Goal: Information Seeking & Learning: Understand process/instructions

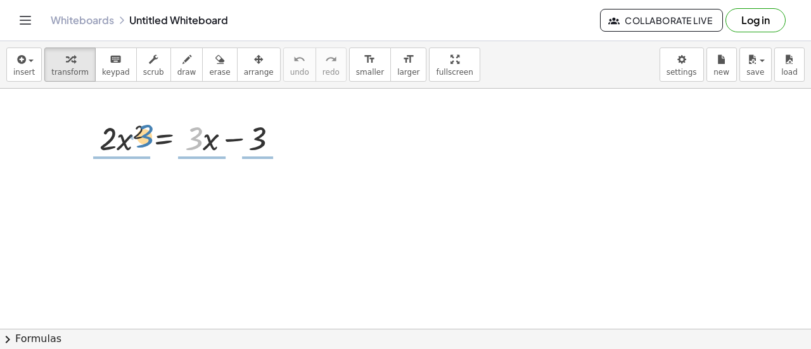
drag, startPoint x: 201, startPoint y: 143, endPoint x: 153, endPoint y: 140, distance: 47.6
click at [153, 140] on div at bounding box center [194, 137] width 202 height 43
drag, startPoint x: 202, startPoint y: 141, endPoint x: 161, endPoint y: 133, distance: 41.4
click at [161, 133] on div at bounding box center [191, 137] width 197 height 43
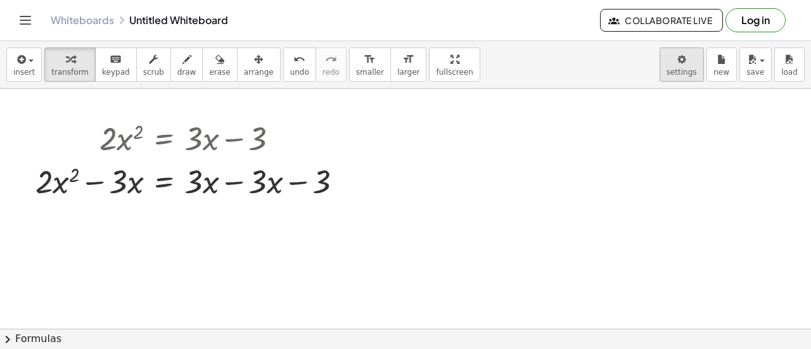
click at [686, 64] on body "Graspable Math Activities Get Started Activity Bank Assigned Work Classes White…" at bounding box center [405, 174] width 811 height 349
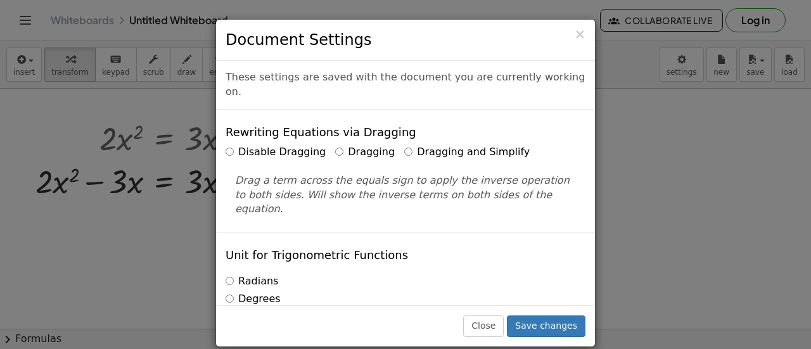
click at [417, 145] on label "Dragging and Simplify" at bounding box center [466, 152] width 125 height 15
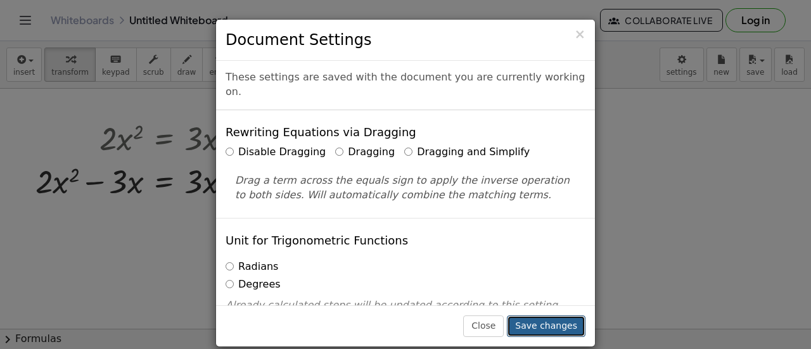
click at [559, 329] on button "Save changes" at bounding box center [546, 327] width 79 height 22
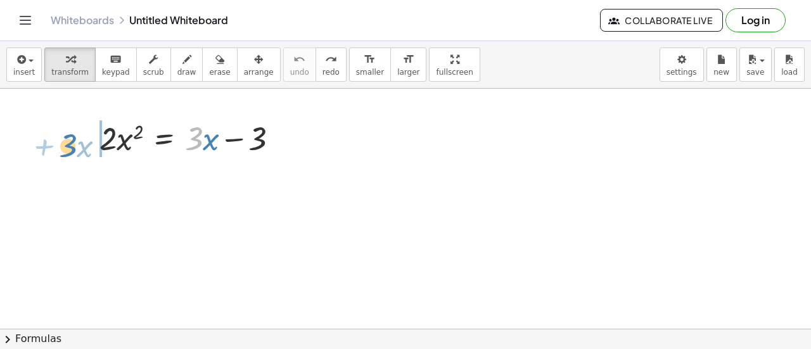
drag, startPoint x: 203, startPoint y: 145, endPoint x: 75, endPoint y: 143, distance: 127.4
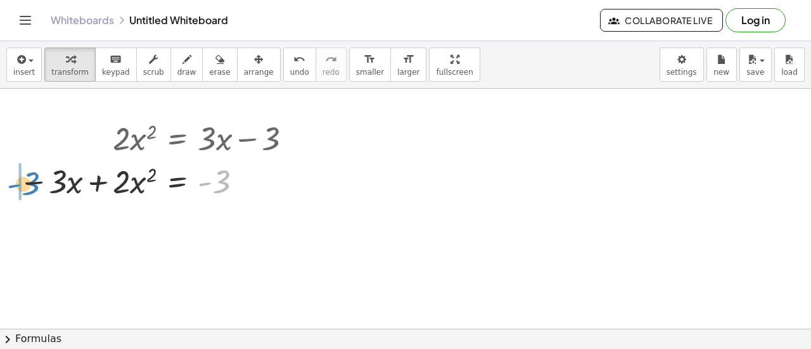
drag, startPoint x: 212, startPoint y: 182, endPoint x: 0, endPoint y: 231, distance: 218.0
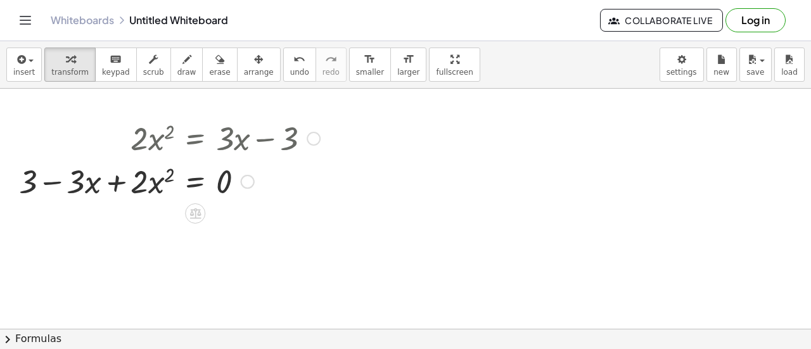
click at [6, 340] on span "chevron_right" at bounding box center [7, 339] width 15 height 15
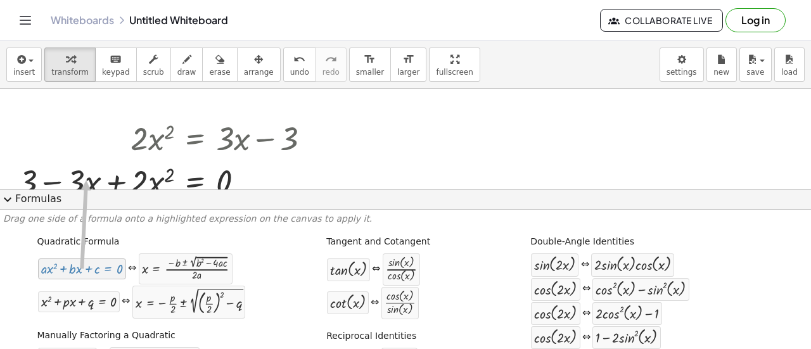
drag, startPoint x: 74, startPoint y: 273, endPoint x: 84, endPoint y: 181, distance: 93.0
click at [5, 201] on span "expand_more" at bounding box center [7, 199] width 15 height 15
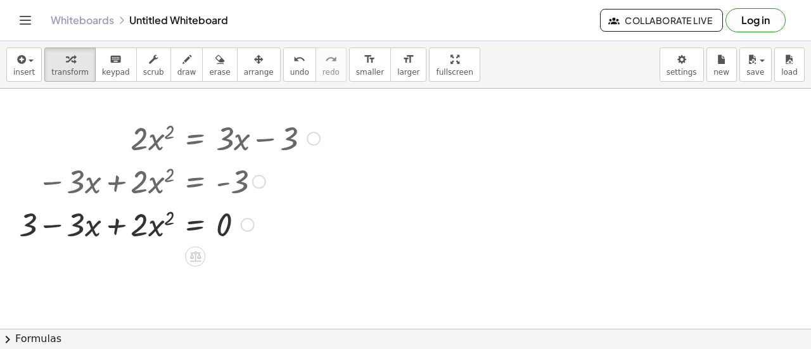
drag, startPoint x: 250, startPoint y: 183, endPoint x: 240, endPoint y: 259, distance: 76.6
drag, startPoint x: 124, startPoint y: 227, endPoint x: 0, endPoint y: 227, distance: 124.2
click at [0, 227] on div "· 2 · x 2 = + · 3 · x − 3 − · 3 · x + · 2 · x 2 = - 3 + · 2 · x 2 · 2 · x 2 = ·…" at bounding box center [165, 181] width 330 height 136
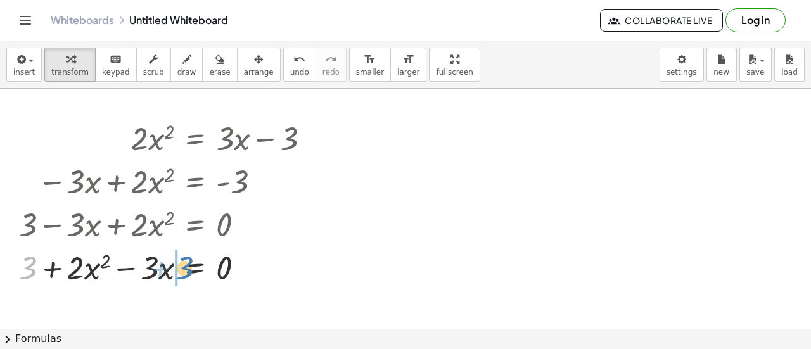
drag, startPoint x: 27, startPoint y: 270, endPoint x: 183, endPoint y: 270, distance: 155.9
click at [183, 270] on div at bounding box center [170, 266] width 314 height 43
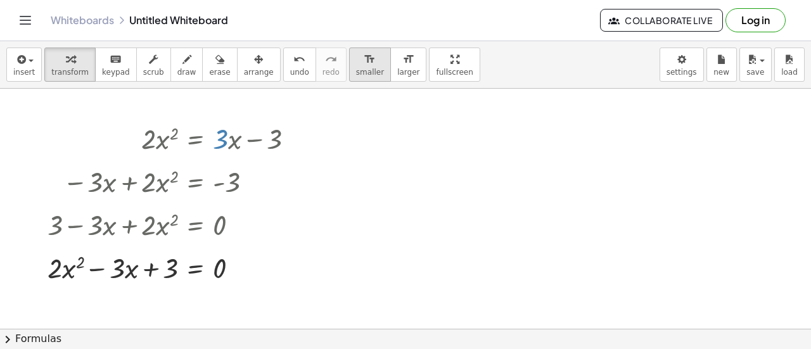
click at [364, 63] on icon "format_size" at bounding box center [370, 59] width 12 height 15
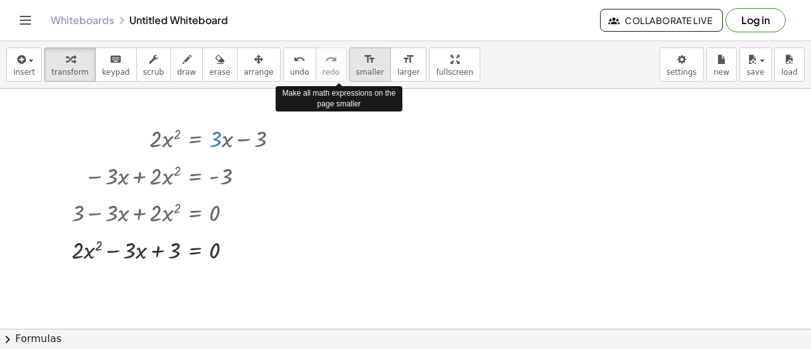
click at [364, 63] on icon "format_size" at bounding box center [370, 59] width 12 height 15
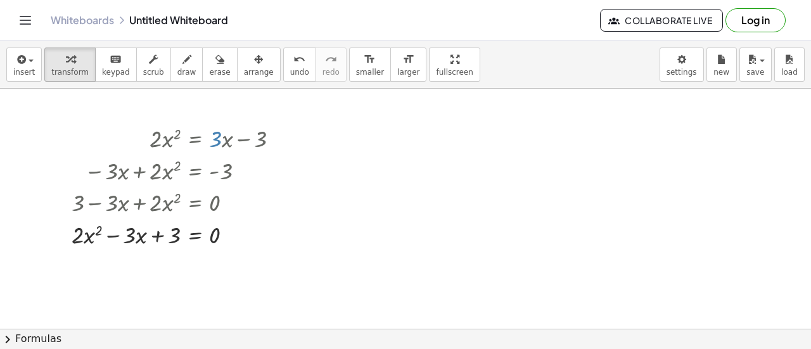
click at [54, 338] on button "chevron_right Formulas" at bounding box center [405, 339] width 811 height 20
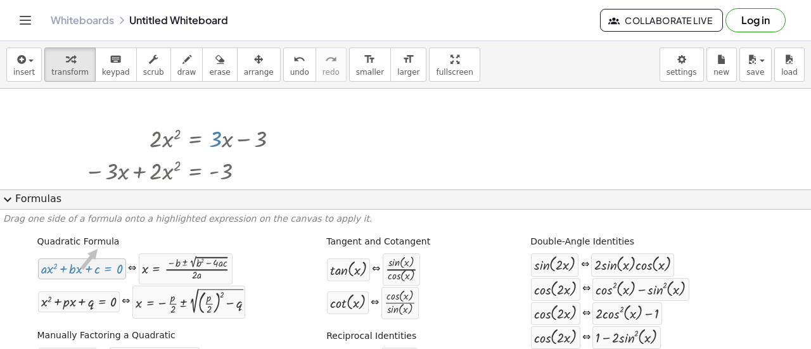
drag, startPoint x: 86, startPoint y: 272, endPoint x: 85, endPoint y: 264, distance: 8.3
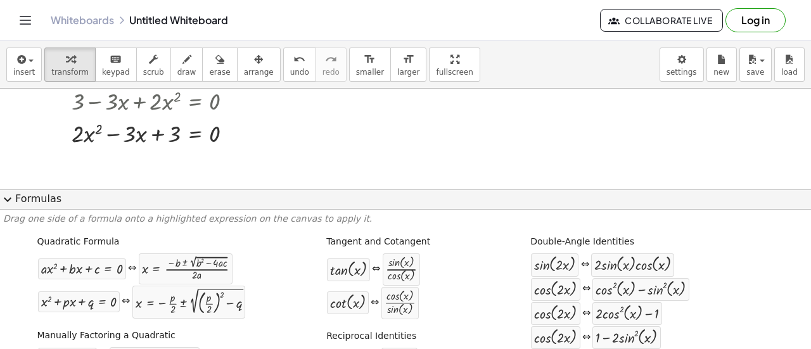
scroll to position [102, 0]
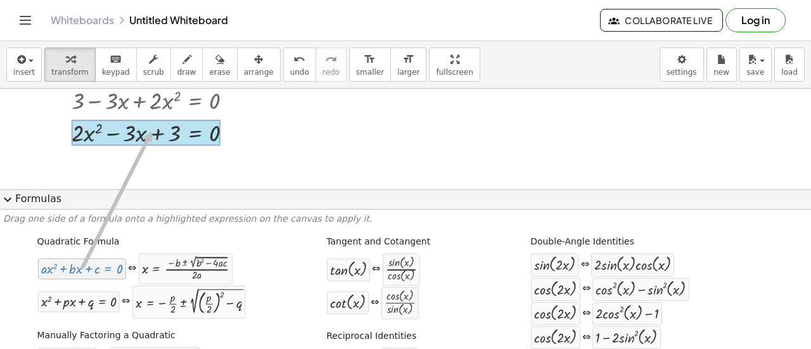
drag, startPoint x: 85, startPoint y: 274, endPoint x: 150, endPoint y: 131, distance: 157.1
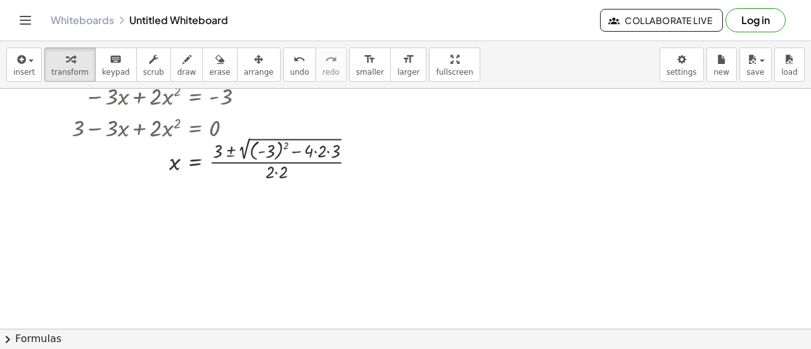
scroll to position [72, 0]
click at [268, 157] on div at bounding box center [218, 162] width 307 height 50
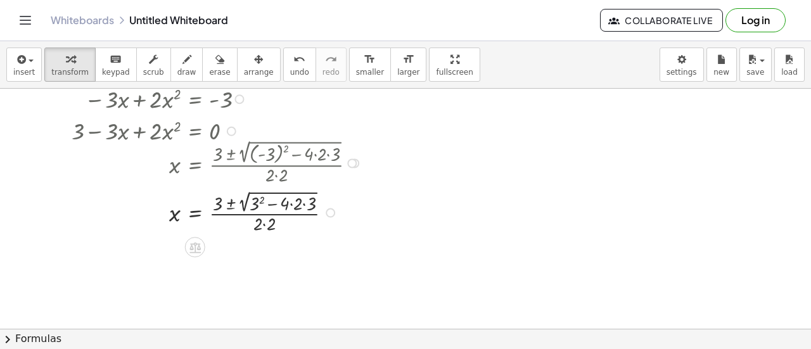
click at [259, 202] on div at bounding box center [218, 211] width 307 height 49
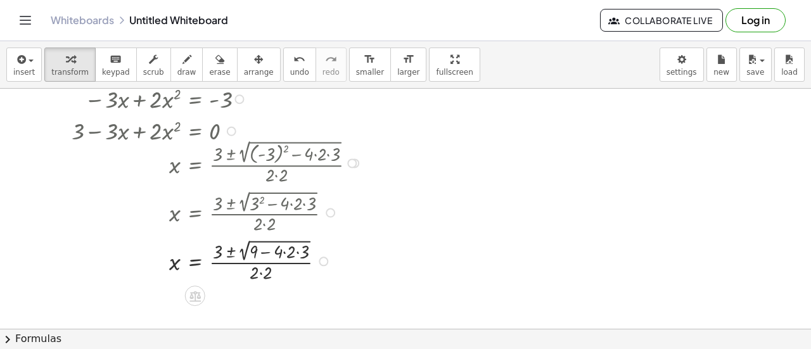
click at [257, 241] on div at bounding box center [218, 260] width 307 height 49
click at [278, 254] on div at bounding box center [218, 260] width 307 height 49
click at [290, 253] on div at bounding box center [218, 260] width 307 height 49
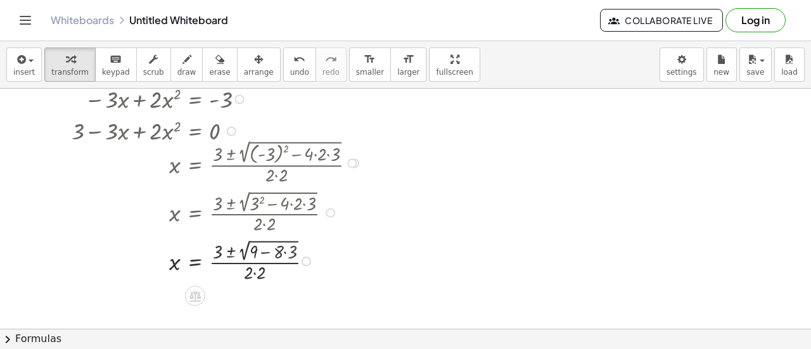
click at [290, 253] on div at bounding box center [218, 260] width 307 height 49
click at [270, 253] on div at bounding box center [218, 260] width 307 height 49
click at [246, 243] on div at bounding box center [218, 260] width 307 height 49
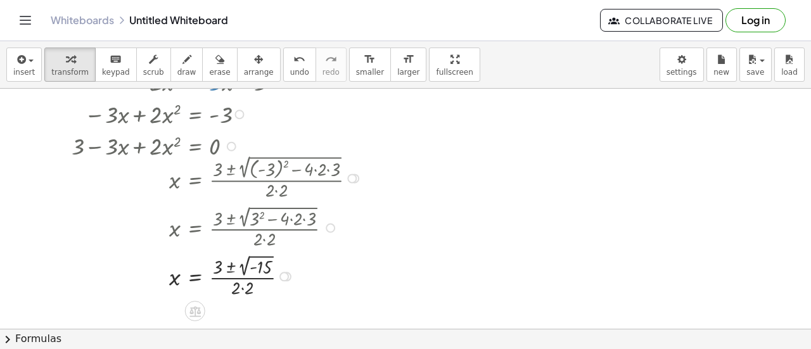
scroll to position [57, 0]
drag, startPoint x: 234, startPoint y: 143, endPoint x: 231, endPoint y: 184, distance: 41.9
click at [195, 82] on div "· 2 · x 2 = + · 3 · x − 3 − · 3 · x + · 2 · x 2 = - 3 + 3 − · 3 · x + · 2 · x 2…" at bounding box center [195, 82] width 0 height 0
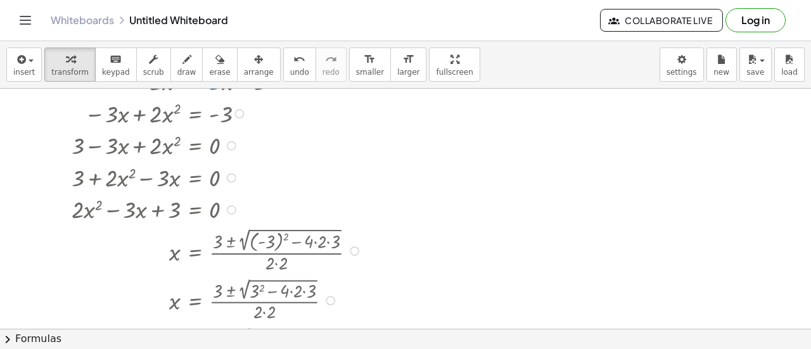
drag, startPoint x: 351, startPoint y: 179, endPoint x: 340, endPoint y: 303, distance: 124.0
click at [195, 82] on div "· 2 · x 2 = + · 3 · x − 3 − · 3 · x + · 2 · x 2 = - 3 + 3 − · 3 · x + · 2 · x 2…" at bounding box center [195, 82] width 0 height 0
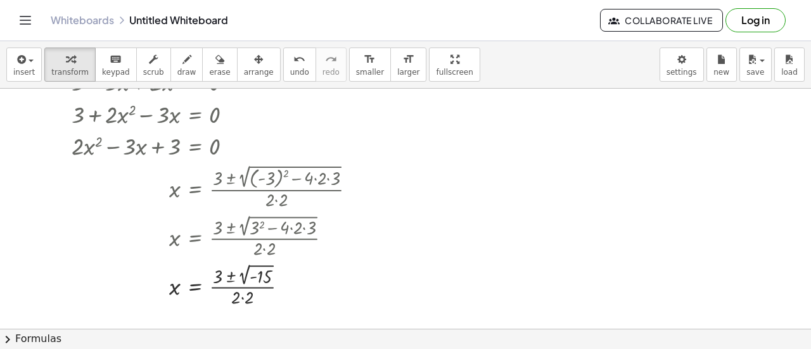
scroll to position [120, 0]
click at [162, 146] on div at bounding box center [218, 145] width 307 height 32
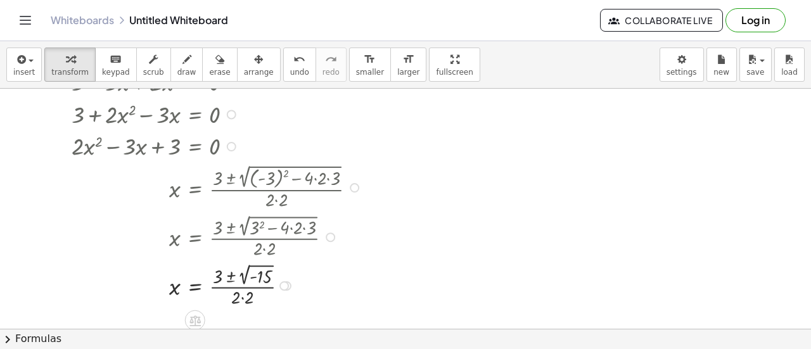
click at [137, 144] on div at bounding box center [218, 145] width 307 height 32
click at [152, 138] on div at bounding box center [218, 145] width 307 height 32
click at [141, 143] on div at bounding box center [218, 145] width 307 height 32
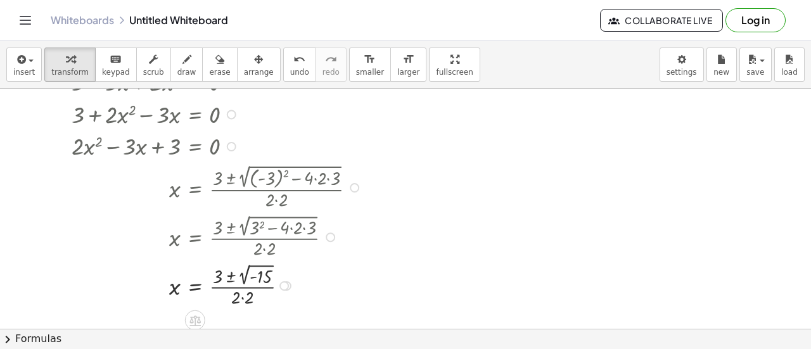
click at [155, 148] on div at bounding box center [218, 145] width 307 height 32
drag, startPoint x: 155, startPoint y: 148, endPoint x: 234, endPoint y: 144, distance: 79.3
click at [195, 146] on div "+ · 2 · x 2 − · 3 · x + 3 = 0" at bounding box center [195, 146] width 0 height 0
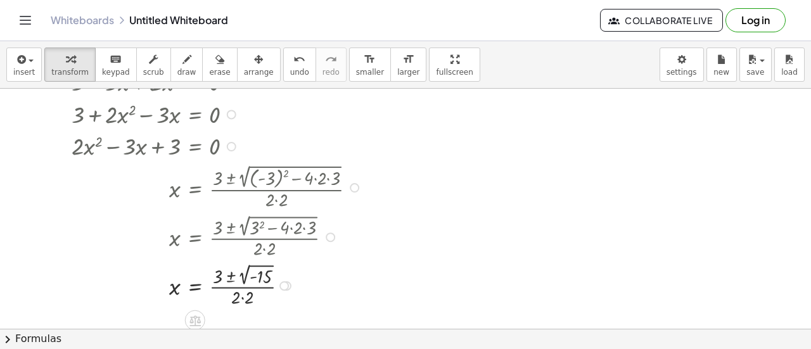
click at [234, 144] on div at bounding box center [232, 147] width 10 height 10
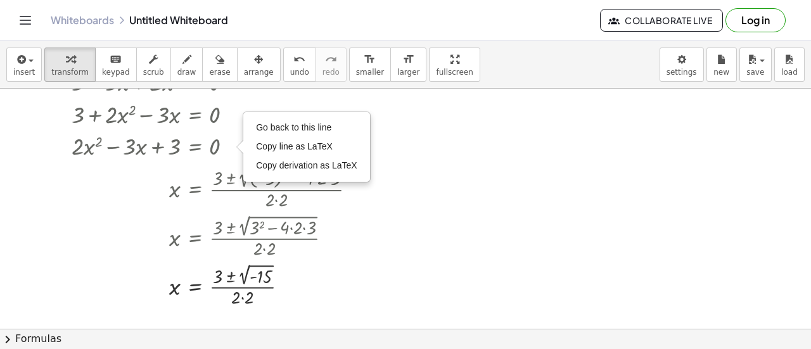
drag, startPoint x: 188, startPoint y: 143, endPoint x: 506, endPoint y: 205, distance: 324.2
click at [506, 205] on div at bounding box center [405, 208] width 811 height 481
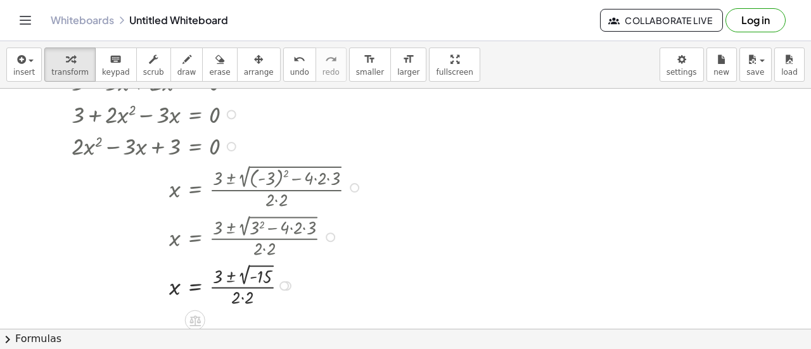
click at [240, 154] on div at bounding box center [218, 145] width 307 height 32
drag, startPoint x: 231, startPoint y: 144, endPoint x: 598, endPoint y: 217, distance: 374.8
click at [598, 217] on div at bounding box center [405, 208] width 811 height 481
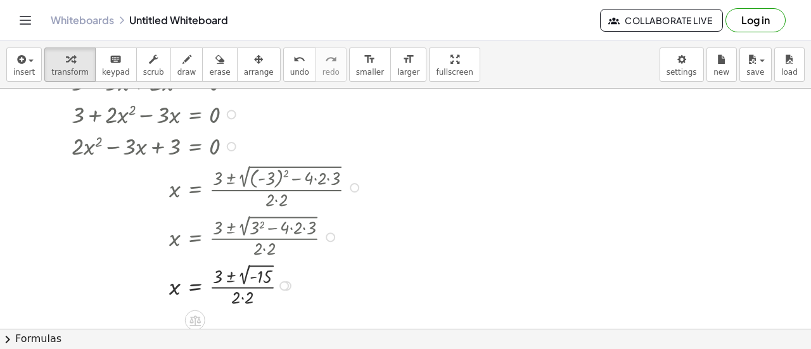
click at [168, 145] on div at bounding box center [218, 145] width 307 height 32
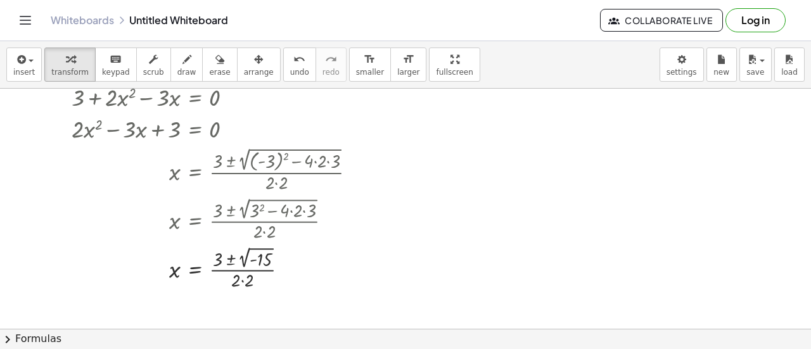
scroll to position [137, 0]
click at [193, 303] on icon at bounding box center [194, 304] width 11 height 11
click at [244, 306] on icon at bounding box center [245, 303] width 11 height 11
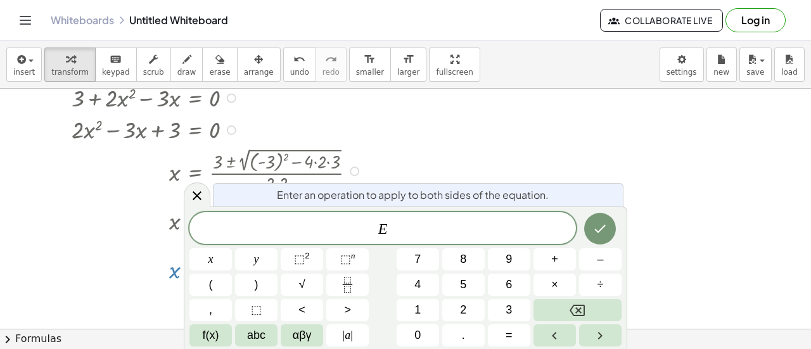
click at [573, 139] on div at bounding box center [405, 192] width 811 height 481
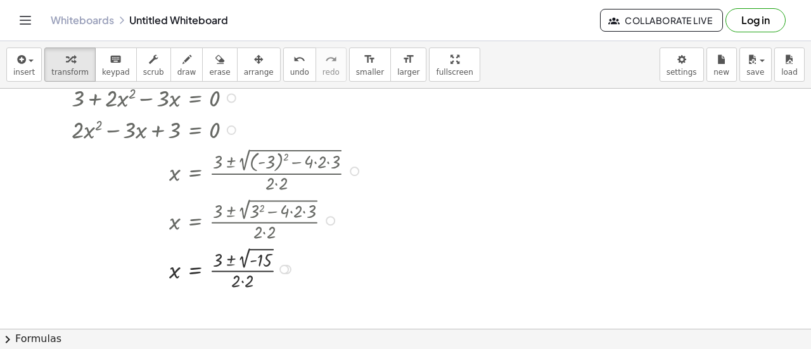
click at [160, 128] on div at bounding box center [218, 129] width 307 height 32
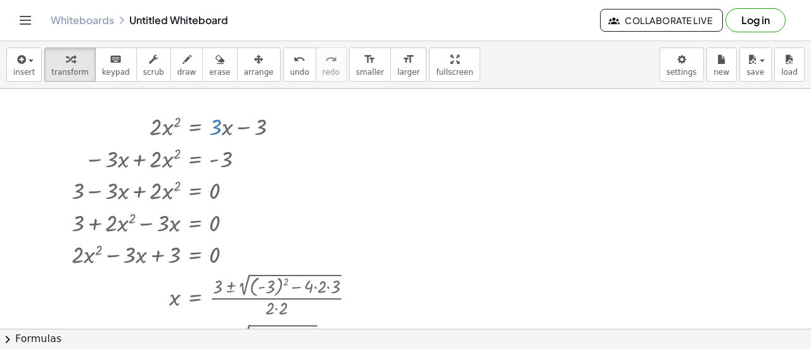
scroll to position [0, 0]
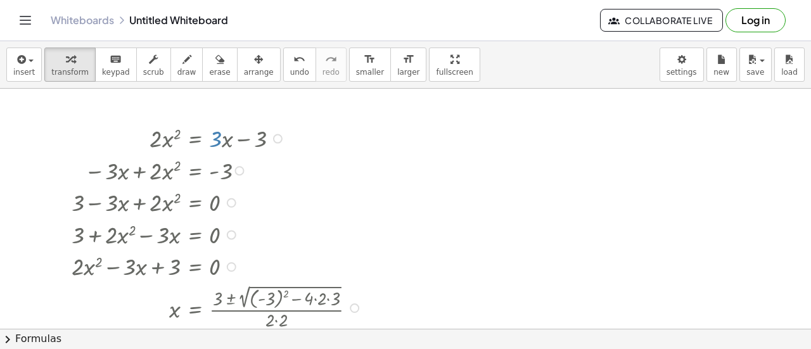
click at [219, 136] on div at bounding box center [218, 138] width 307 height 32
click at [179, 152] on div at bounding box center [218, 138] width 307 height 32
click at [217, 141] on div at bounding box center [218, 138] width 307 height 32
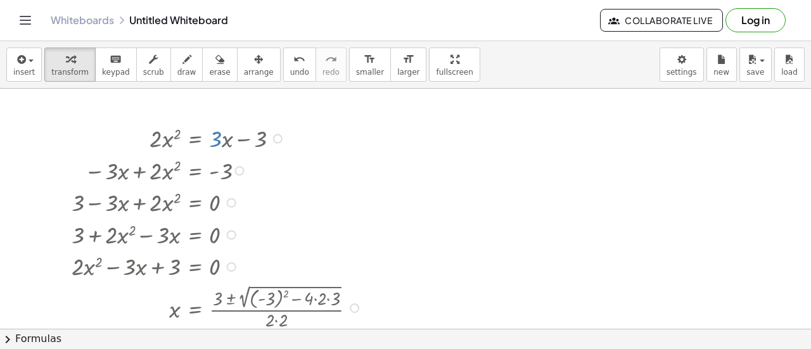
drag, startPoint x: 217, startPoint y: 141, endPoint x: 580, endPoint y: 198, distance: 368.2
click at [580, 198] on div at bounding box center [405, 329] width 811 height 481
click at [279, 138] on div at bounding box center [278, 139] width 10 height 10
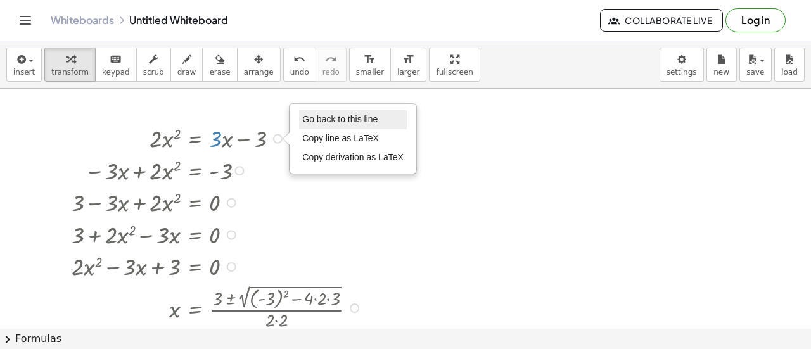
click at [336, 120] on span "Go back to this line" at bounding box center [339, 119] width 75 height 10
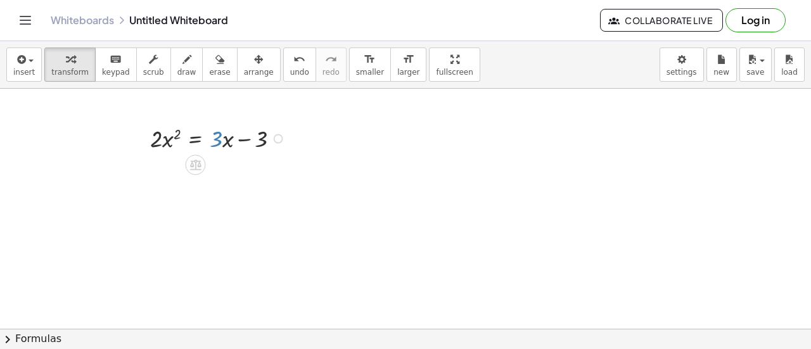
click at [194, 163] on icon at bounding box center [195, 164] width 13 height 13
click at [252, 170] on div at bounding box center [246, 165] width 20 height 20
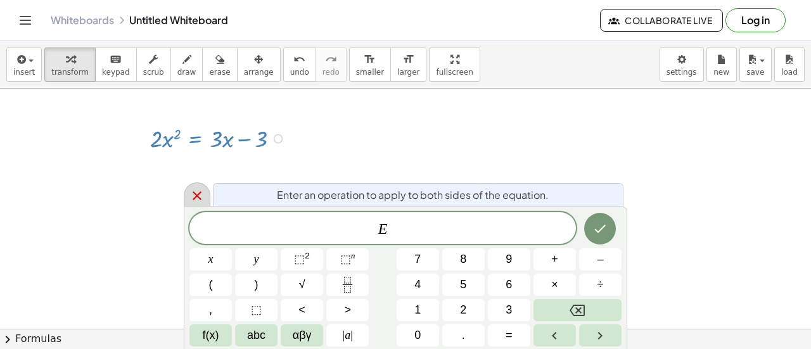
click at [201, 187] on div at bounding box center [197, 194] width 27 height 25
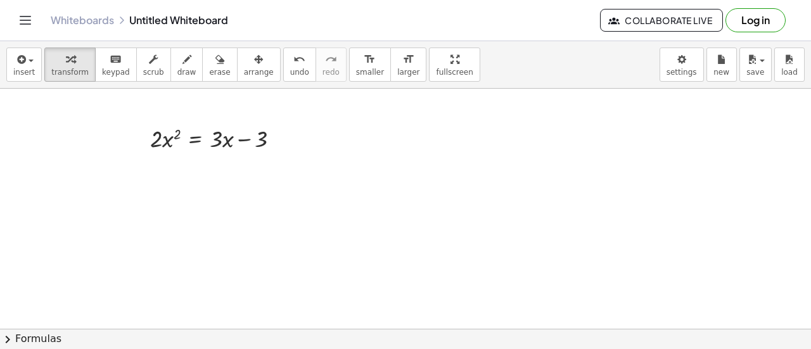
click at [142, 157] on div at bounding box center [405, 329] width 811 height 481
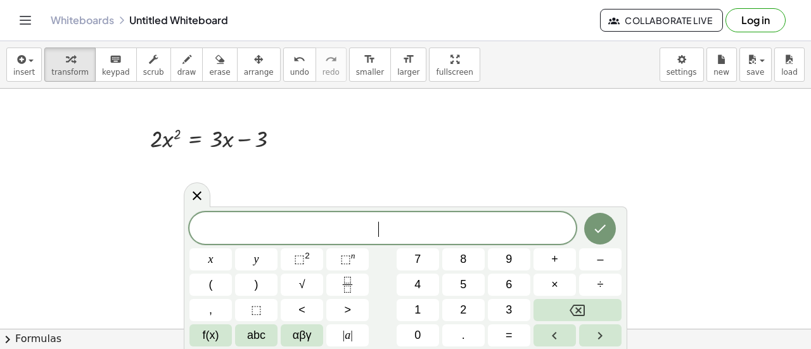
click at [142, 157] on div at bounding box center [405, 329] width 811 height 481
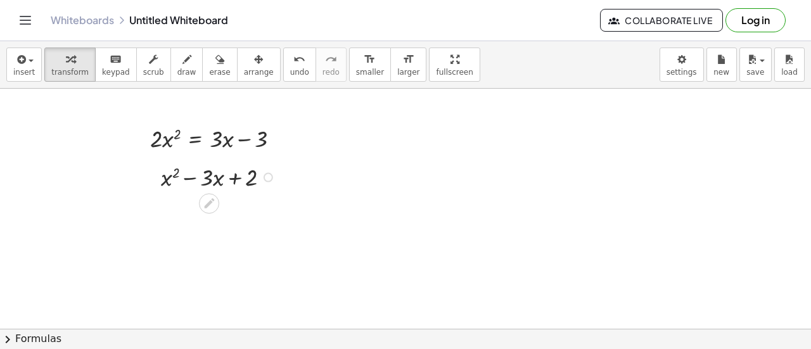
click at [243, 188] on div at bounding box center [220, 176] width 131 height 32
click at [216, 200] on div at bounding box center [209, 203] width 20 height 20
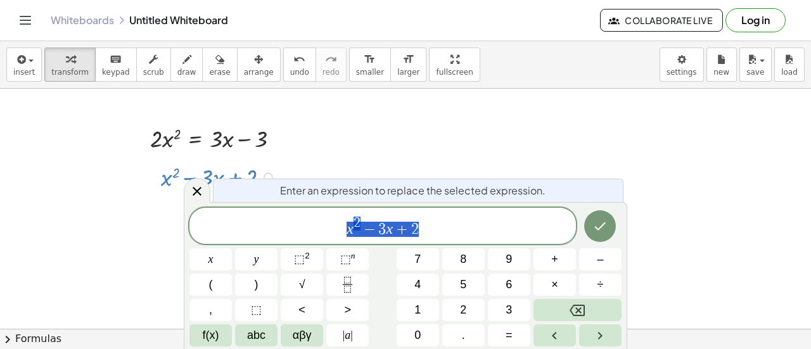
click at [441, 230] on span "x 2 − 3 x + 2" at bounding box center [382, 226] width 387 height 23
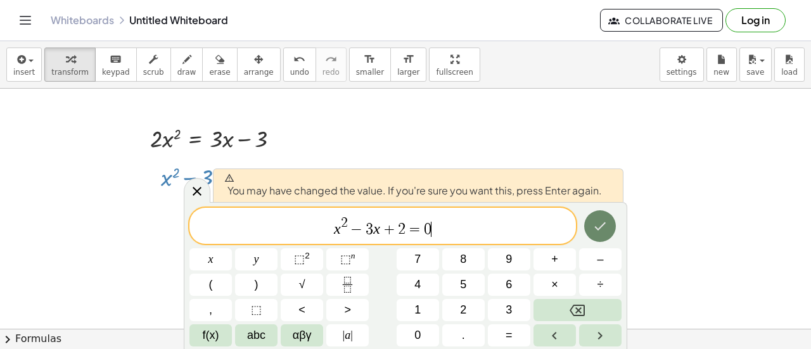
click at [605, 229] on icon "Done" at bounding box center [599, 226] width 15 height 15
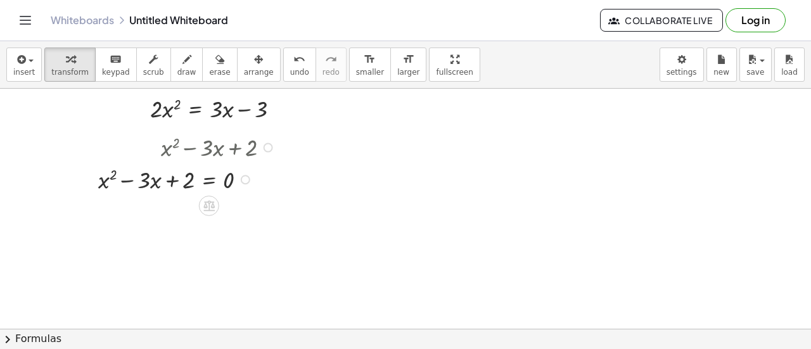
scroll to position [42, 0]
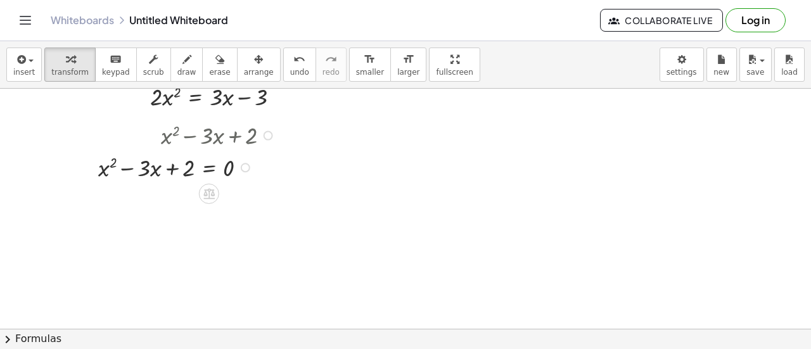
click at [38, 342] on button "chevron_right Formulas" at bounding box center [405, 339] width 811 height 20
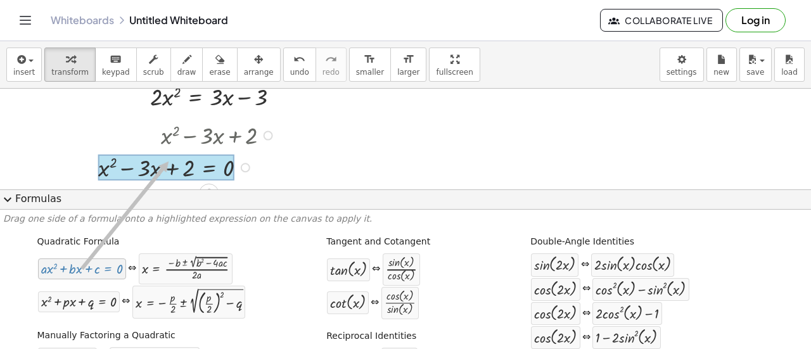
drag, startPoint x: 87, startPoint y: 267, endPoint x: 166, endPoint y: 162, distance: 131.3
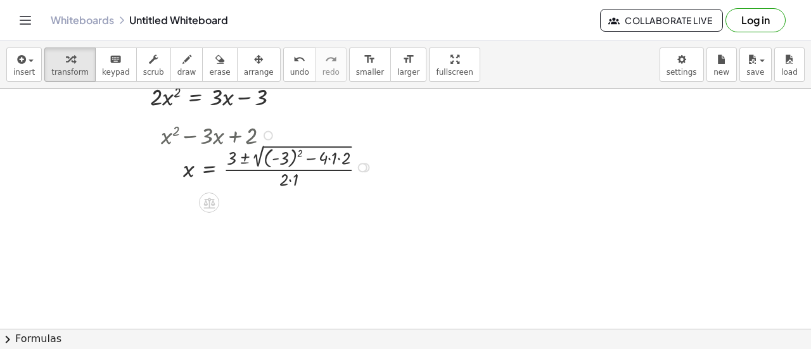
click at [299, 150] on div at bounding box center [269, 166] width 228 height 50
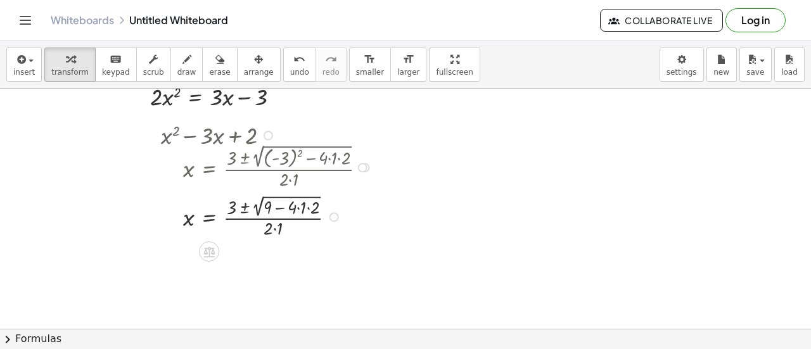
click at [298, 214] on div at bounding box center [269, 215] width 228 height 49
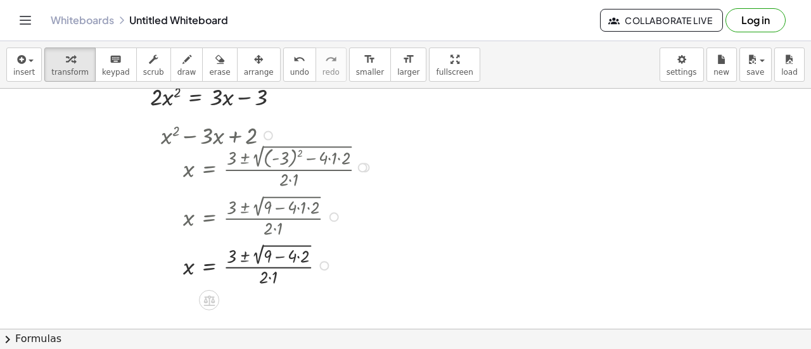
click at [298, 214] on div at bounding box center [274, 215] width 238 height 49
click at [300, 253] on div at bounding box center [269, 264] width 228 height 49
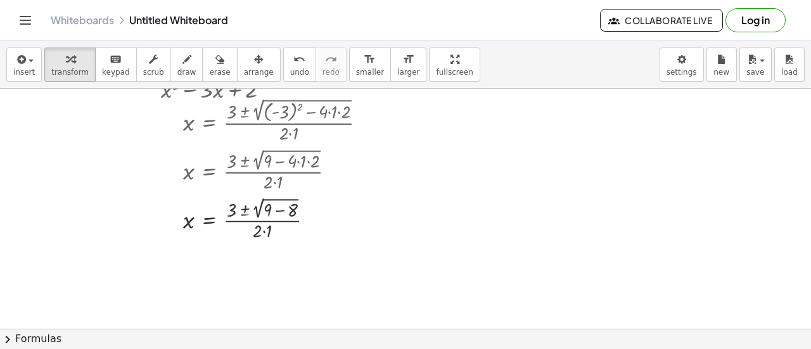
scroll to position [102, 0]
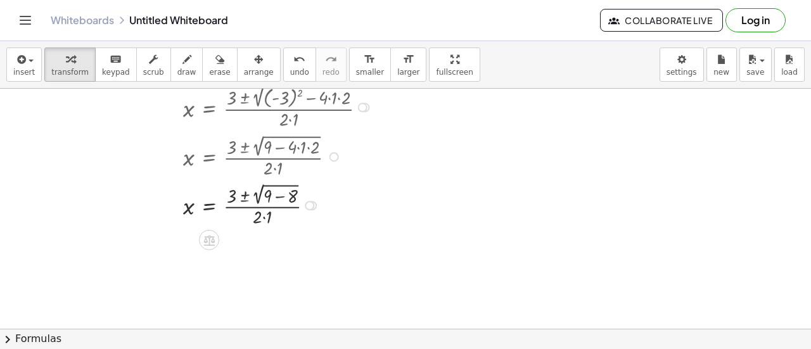
click at [275, 196] on div at bounding box center [269, 204] width 228 height 49
click at [260, 196] on div at bounding box center [283, 204] width 256 height 49
click at [261, 241] on div at bounding box center [269, 253] width 228 height 48
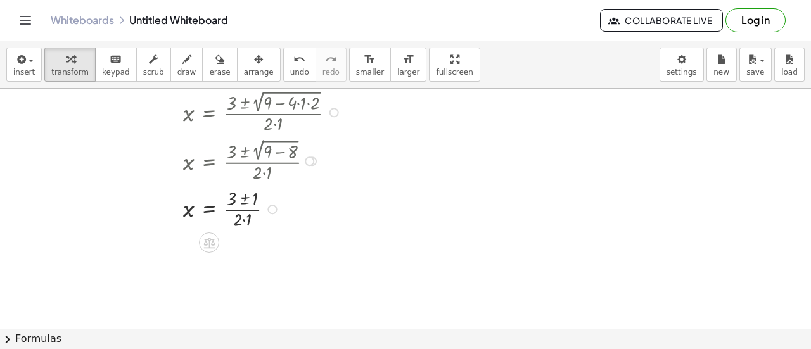
scroll to position [151, 0]
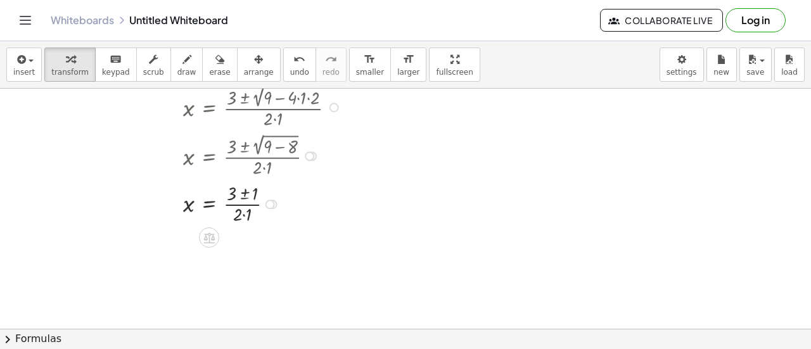
click at [246, 216] on div at bounding box center [269, 203] width 228 height 46
click at [245, 240] on div at bounding box center [269, 249] width 228 height 46
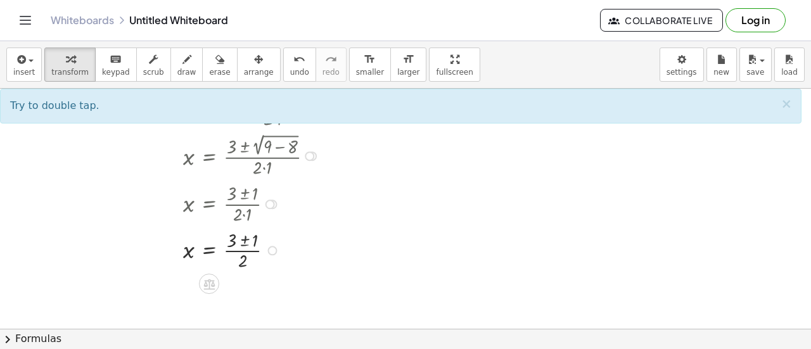
click at [245, 240] on div at bounding box center [269, 249] width 228 height 46
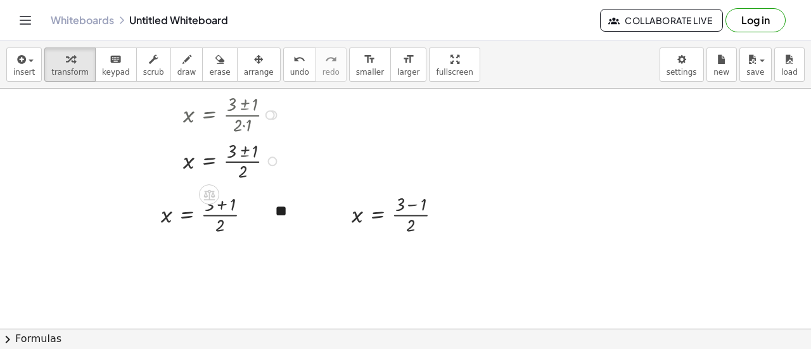
scroll to position [245, 0]
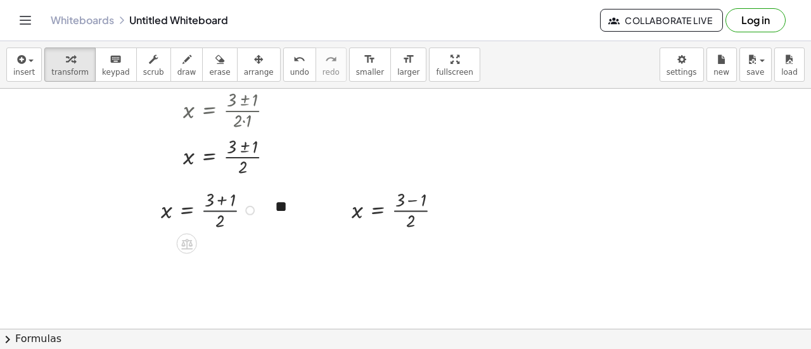
click at [219, 212] on div at bounding box center [211, 209] width 113 height 46
click at [221, 198] on div at bounding box center [211, 209] width 113 height 46
click at [413, 202] on div at bounding box center [401, 209] width 113 height 46
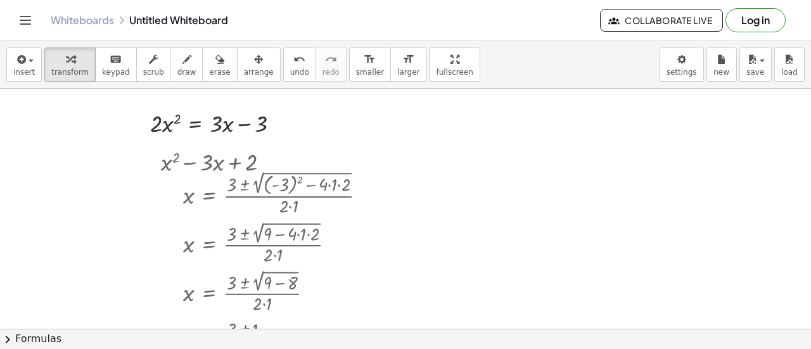
scroll to position [0, 0]
